Goal: Transaction & Acquisition: Purchase product/service

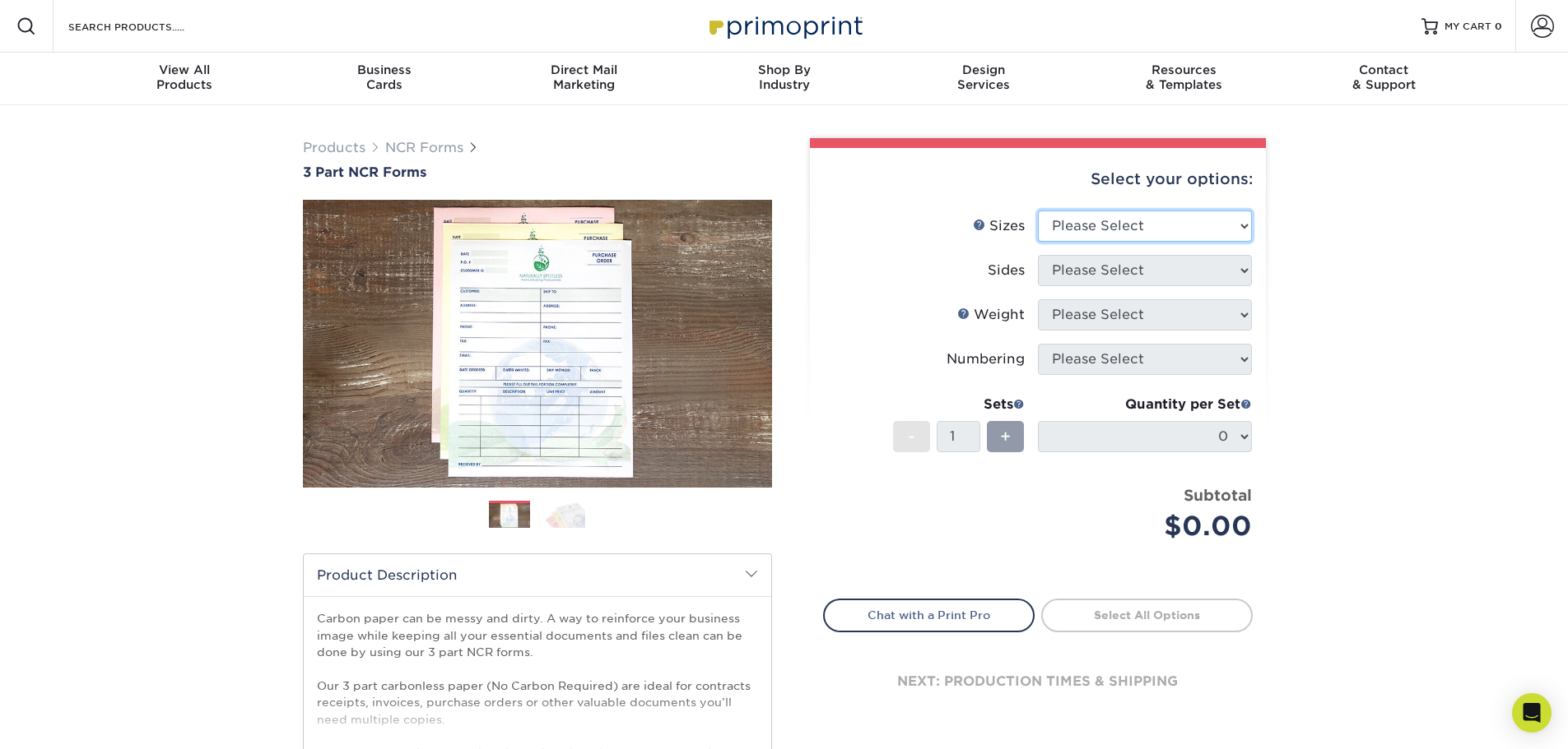
click at [1118, 228] on select "Please Select 5.5" x 8.5" 8.5" x 11"" at bounding box center [1145, 226] width 214 height 32
select select "8.50x11.00"
click at [1038, 210] on select "Please Select 5.5" x 8.5" 8.5" x 11"" at bounding box center [1145, 226] width 214 height 32
click at [1104, 275] on select "Please Select Black & White (1/0) Full Color (4/0)" at bounding box center [1145, 271] width 214 height 32
select select "2295b6f0-1f96-4774-b4ab-d24da34c0f39"
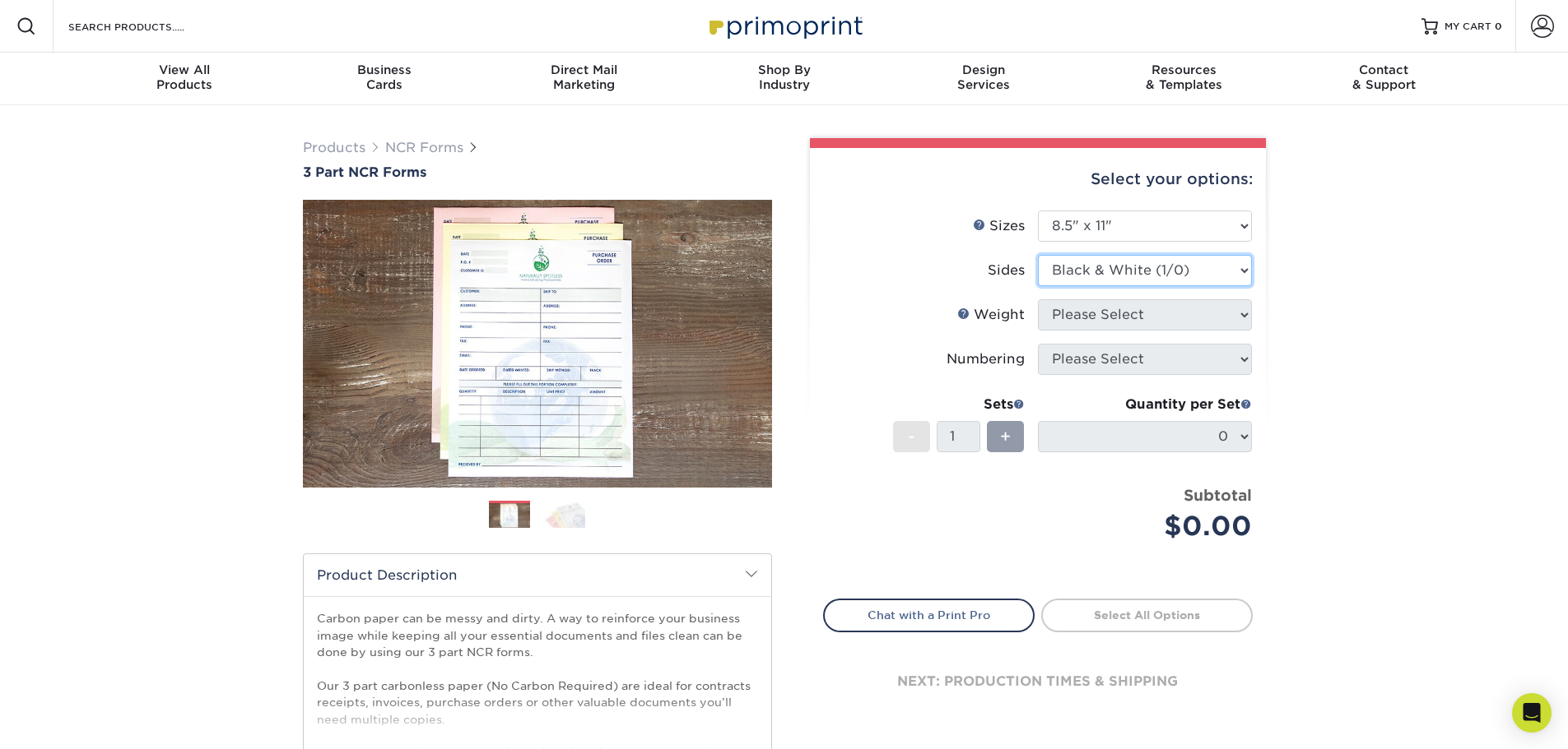
click at [1038, 255] on select "Please Select Black & White (1/0) Full Color (4/0)" at bounding box center [1145, 271] width 214 height 32
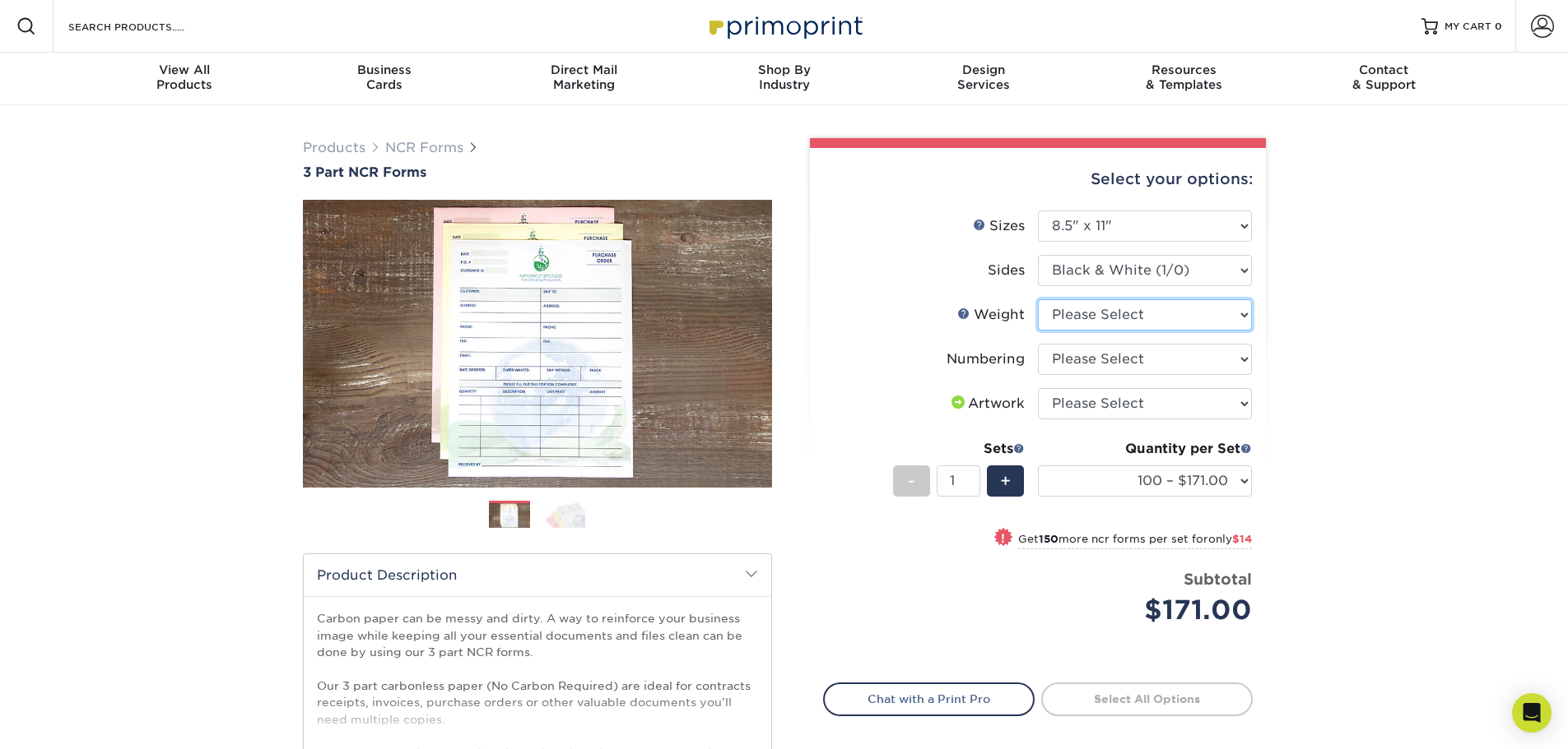
click at [1110, 317] on select "Please Select 20LB3P" at bounding box center [1145, 315] width 214 height 32
select select "20LB3P"
click at [1038, 299] on select "Please Select 20LB3P" at bounding box center [1145, 315] width 214 height 32
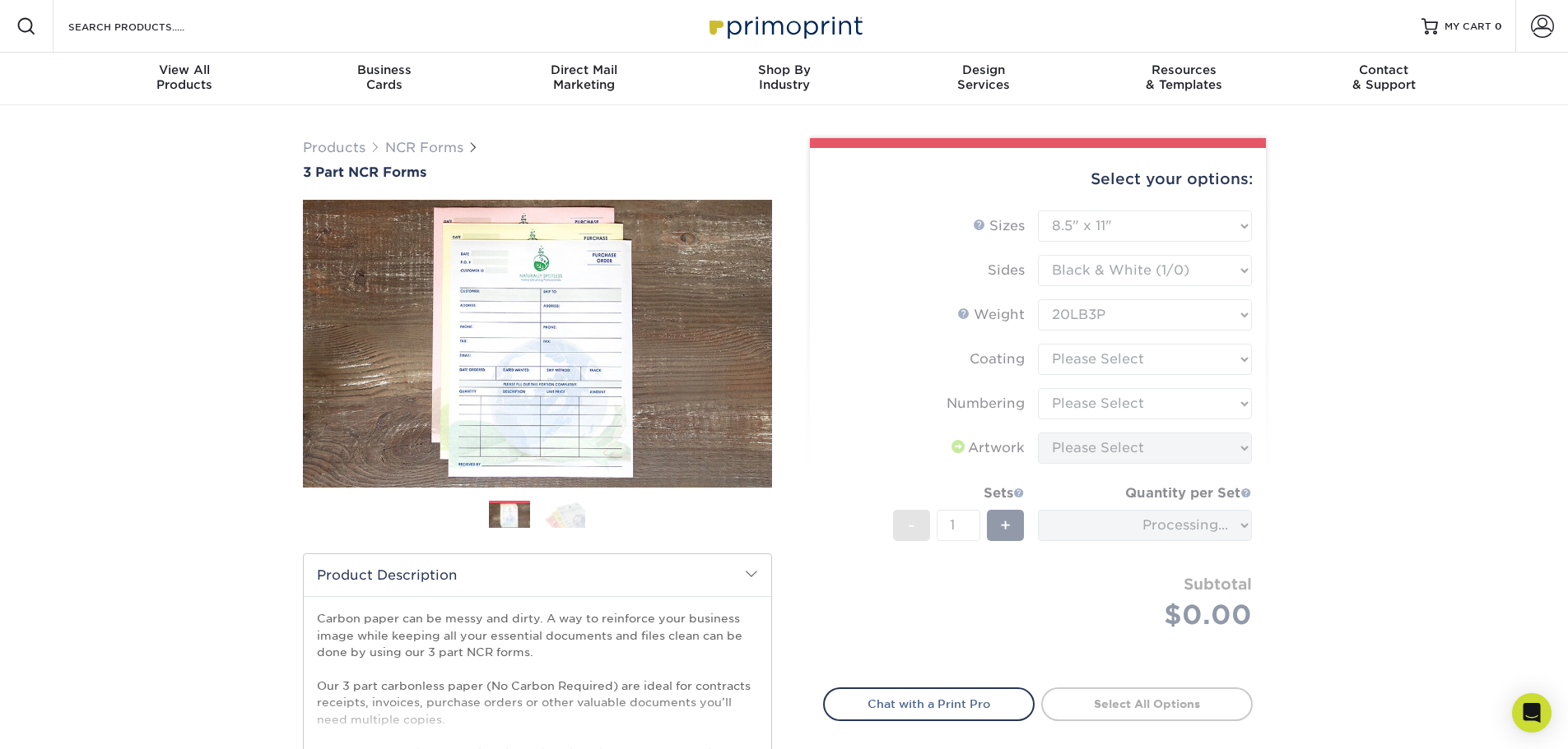
click at [1099, 364] on form "Sizes Help Sizes Please Select 5.5" x 8.5" 8.5" x 11" Sides - 1 +" at bounding box center [1038, 440] width 430 height 458
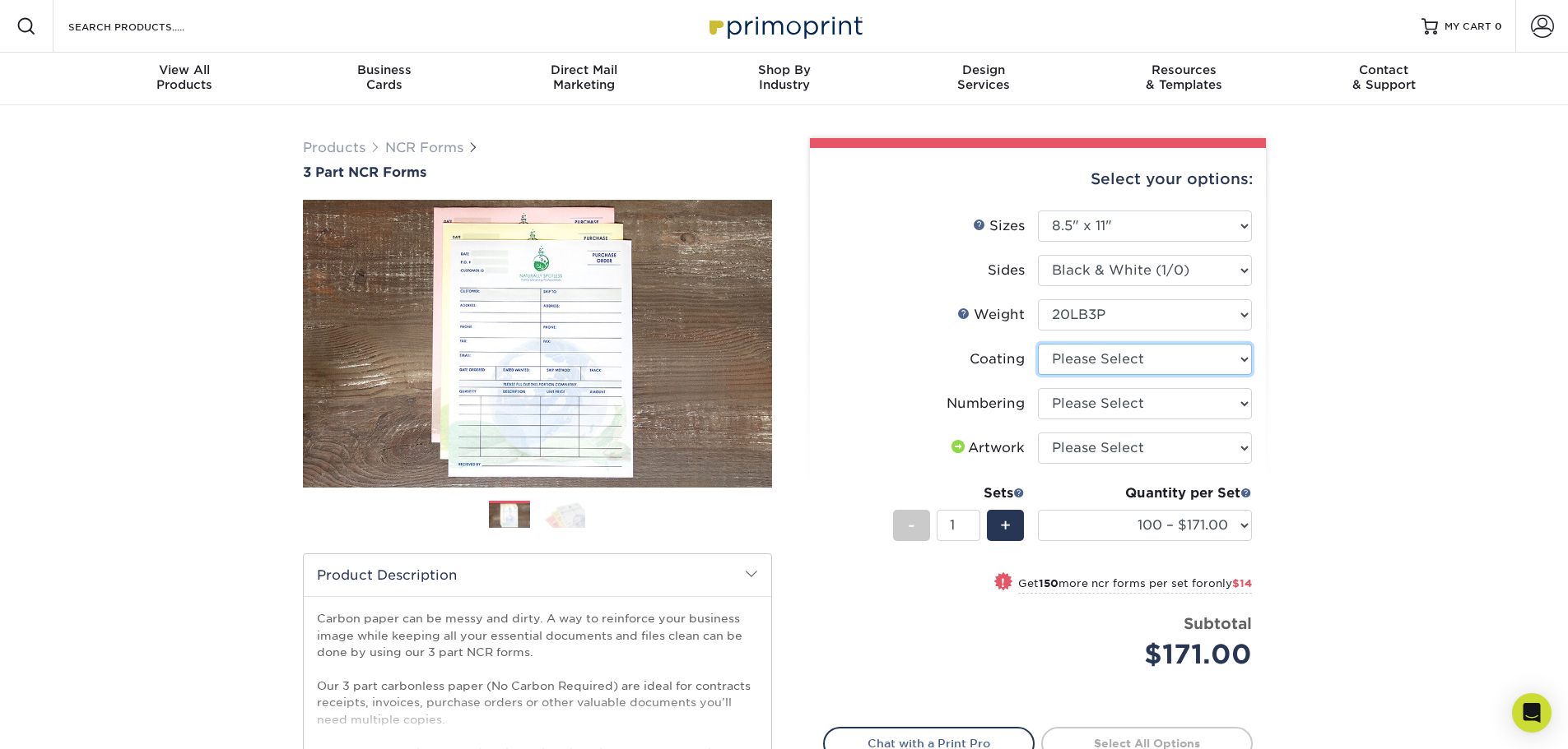
click at [1099, 364] on select at bounding box center [1145, 360] width 214 height 32
select select "3e7618de-abca-4bda-9f97-8b9129e913d8"
click at [1038, 344] on select at bounding box center [1145, 360] width 214 height 32
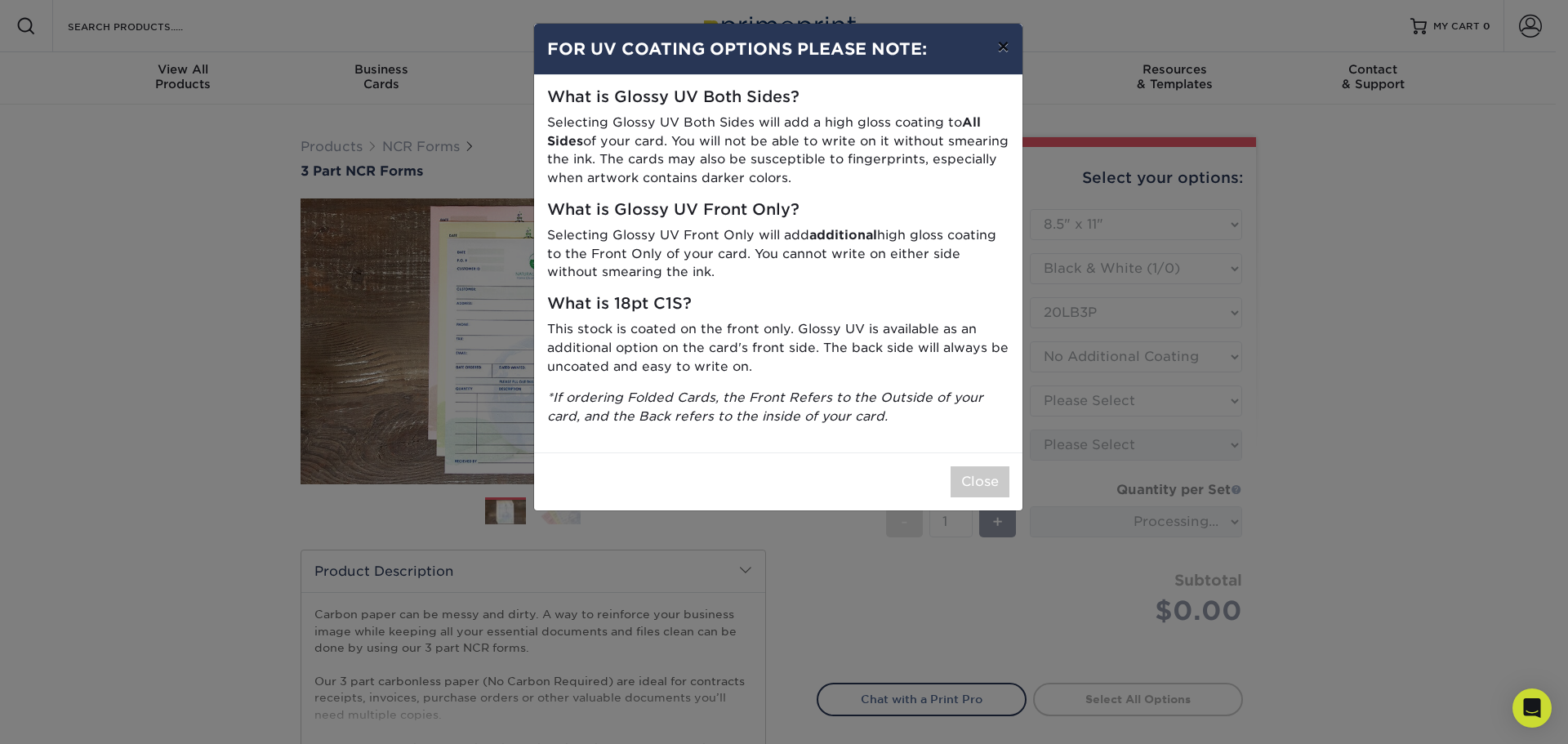
click at [1010, 34] on button "×" at bounding box center [1003, 46] width 37 height 46
